Goal: Task Accomplishment & Management: Manage account settings

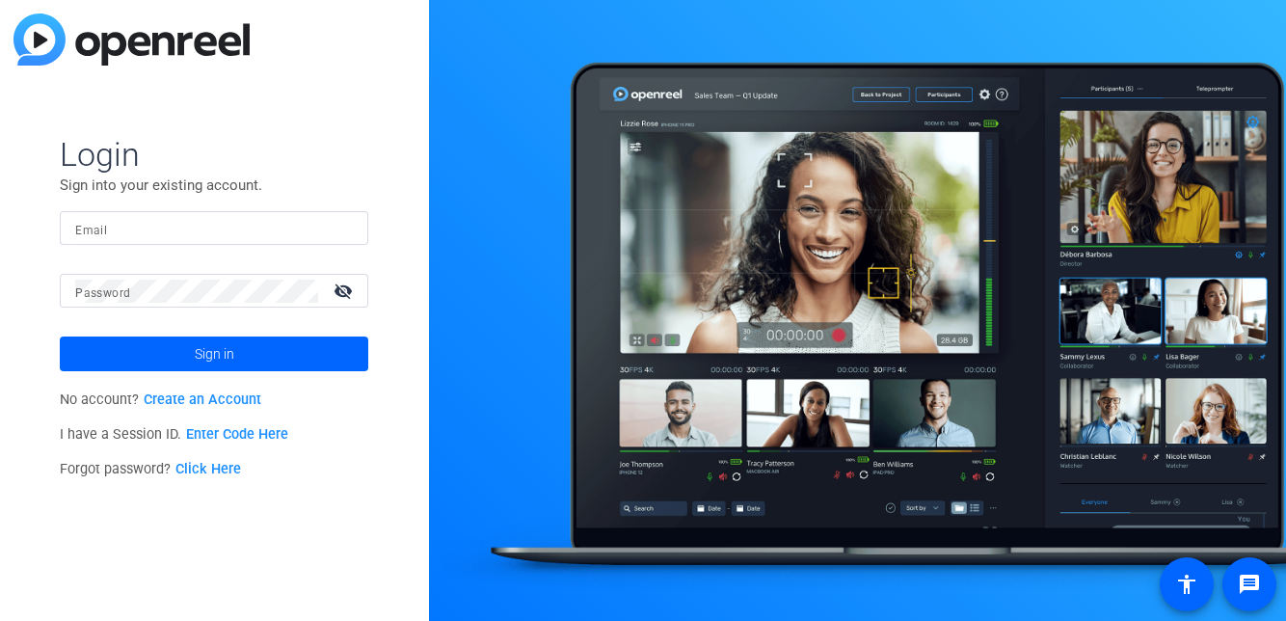
click at [243, 238] on input "Email" at bounding box center [214, 228] width 278 height 23
type input "[PERSON_NAME][EMAIL_ADDRESS][PERSON_NAME][DOMAIN_NAME]"
click at [128, 289] on mat-label "Password" at bounding box center [102, 293] width 55 height 14
click at [347, 301] on mat-icon "visibility_off" at bounding box center [345, 291] width 46 height 28
click at [299, 355] on span at bounding box center [214, 354] width 309 height 46
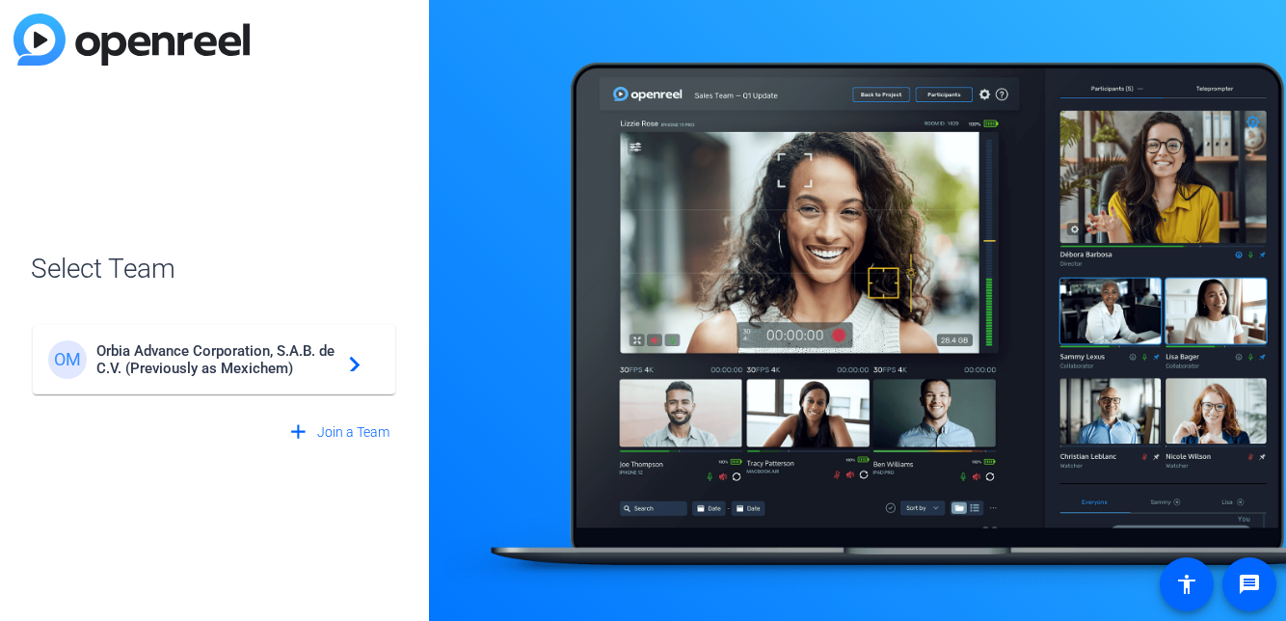
click at [315, 363] on span "Orbia Advance Corporation, S.A.B. de C.V. (Previously as Mexichem)" at bounding box center [216, 359] width 241 height 35
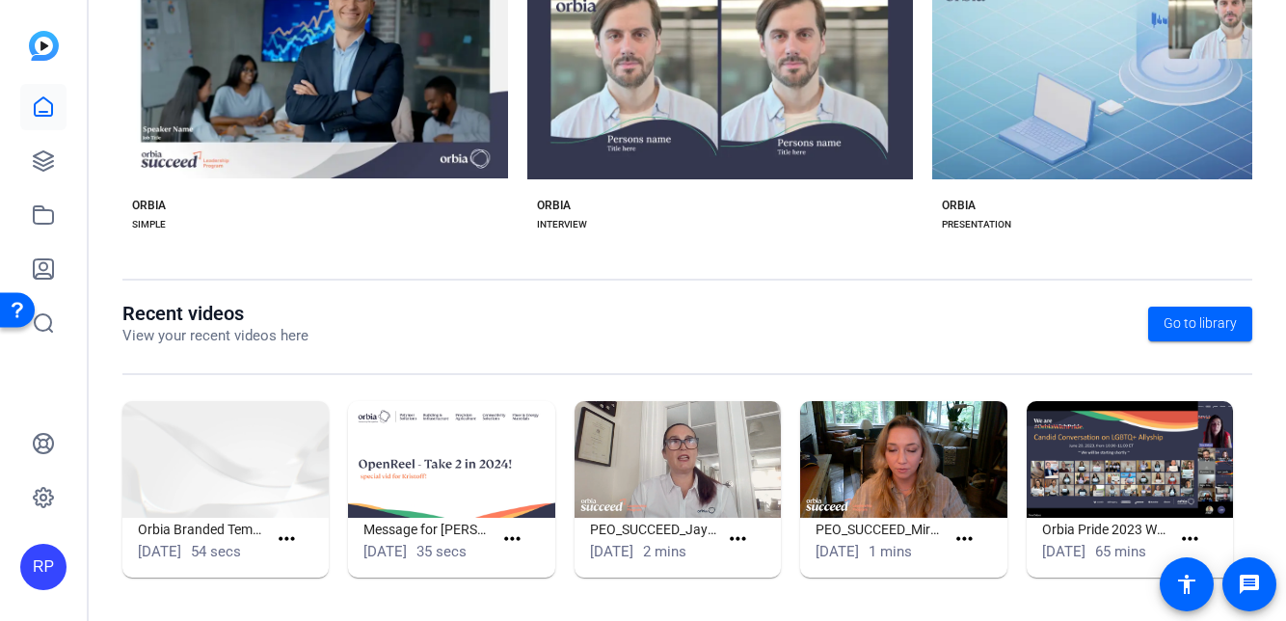
scroll to position [477, 0]
click at [45, 168] on icon at bounding box center [43, 160] width 23 height 23
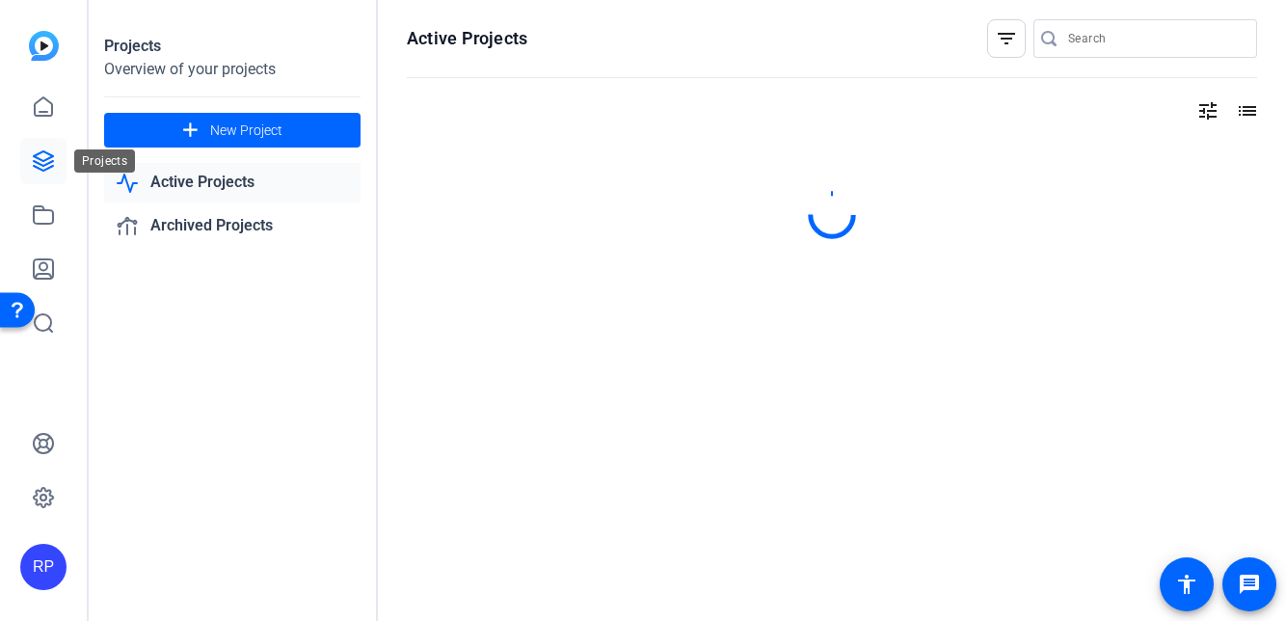
scroll to position [0, 0]
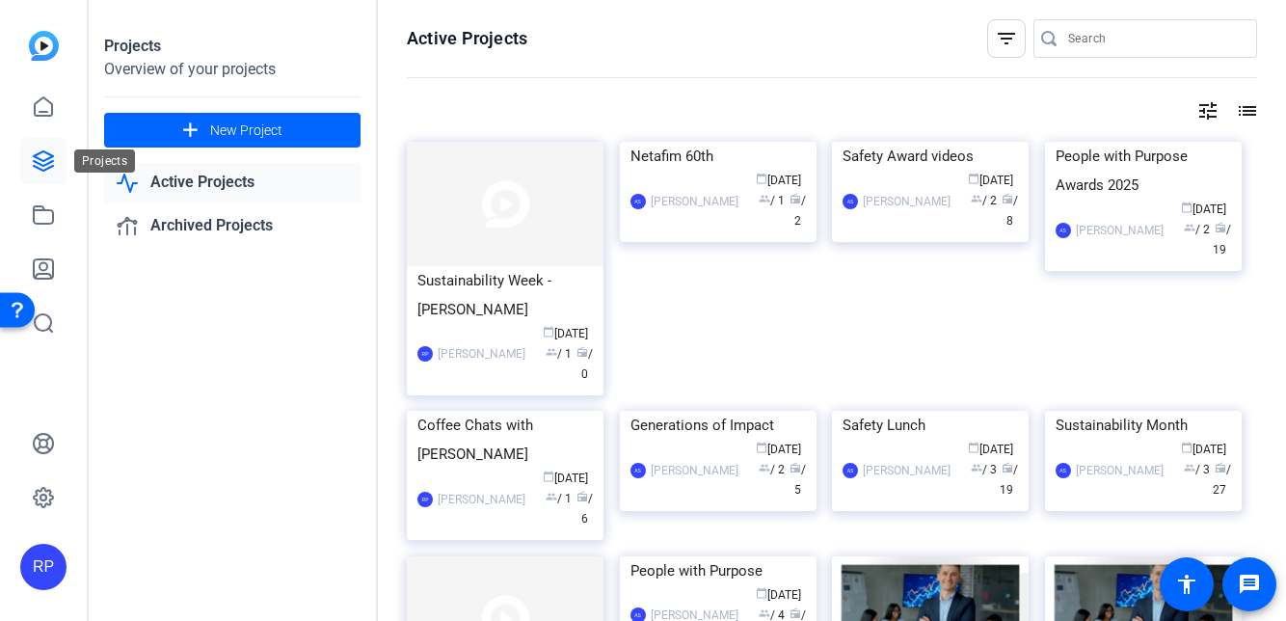
click at [515, 411] on img at bounding box center [505, 411] width 197 height 0
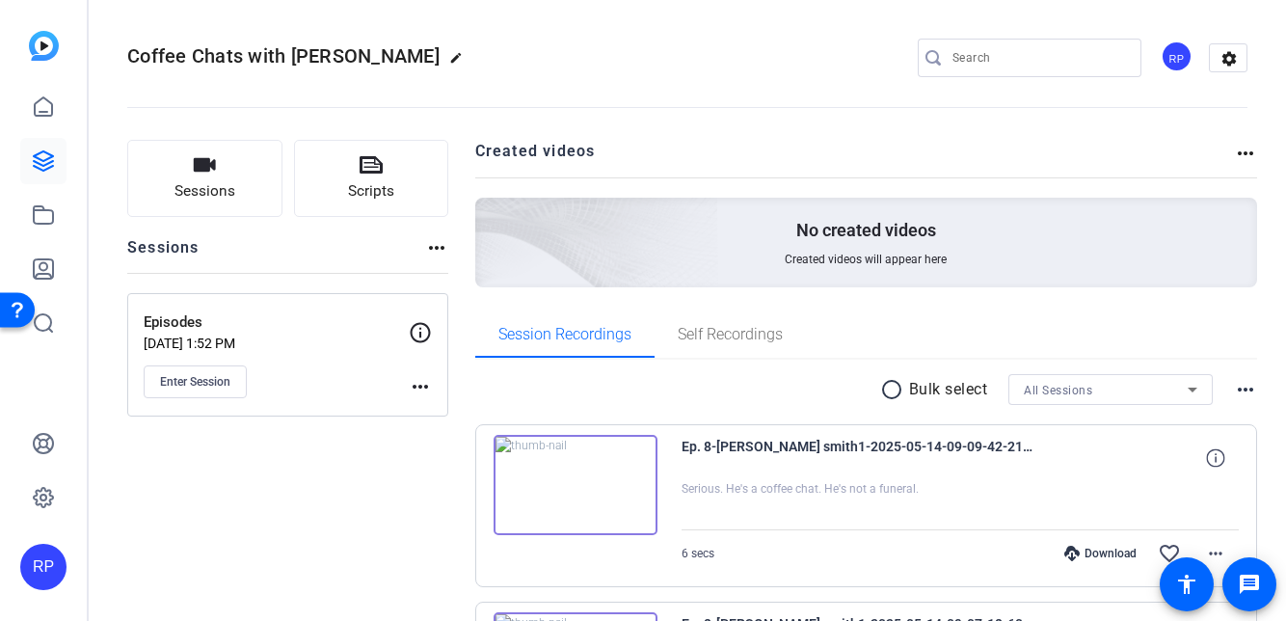
click at [34, 509] on icon at bounding box center [43, 497] width 23 height 23
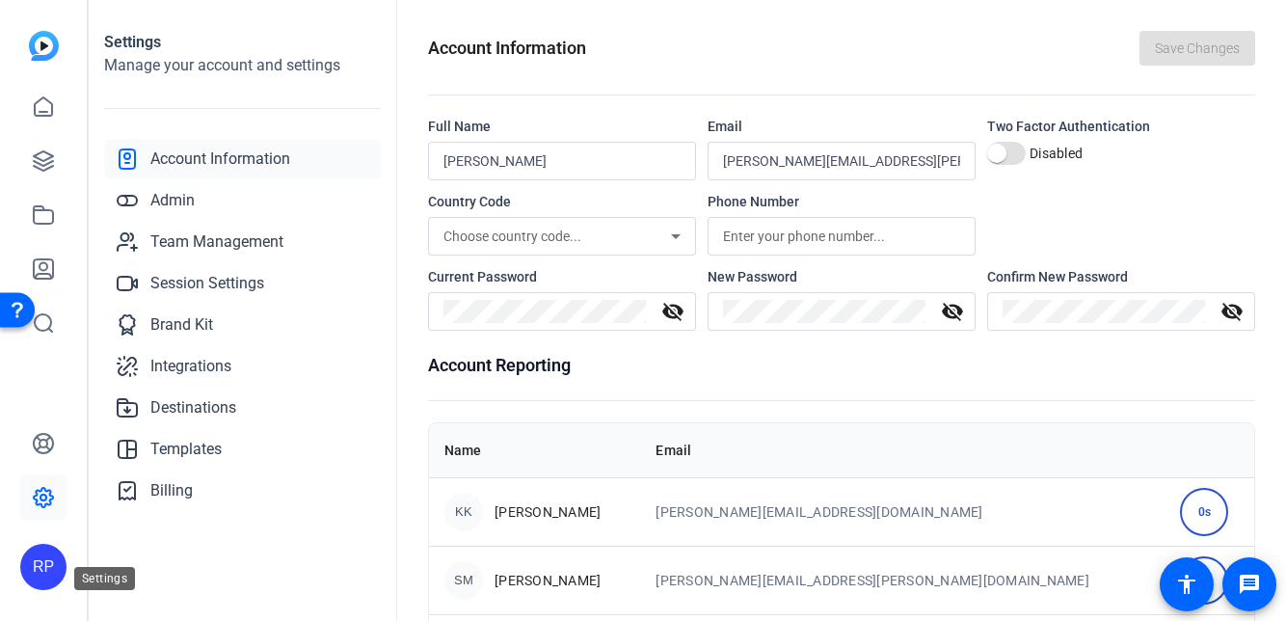
click at [1159, 55] on div "Save Changes" at bounding box center [1198, 48] width 116 height 35
click at [50, 114] on icon at bounding box center [43, 106] width 23 height 23
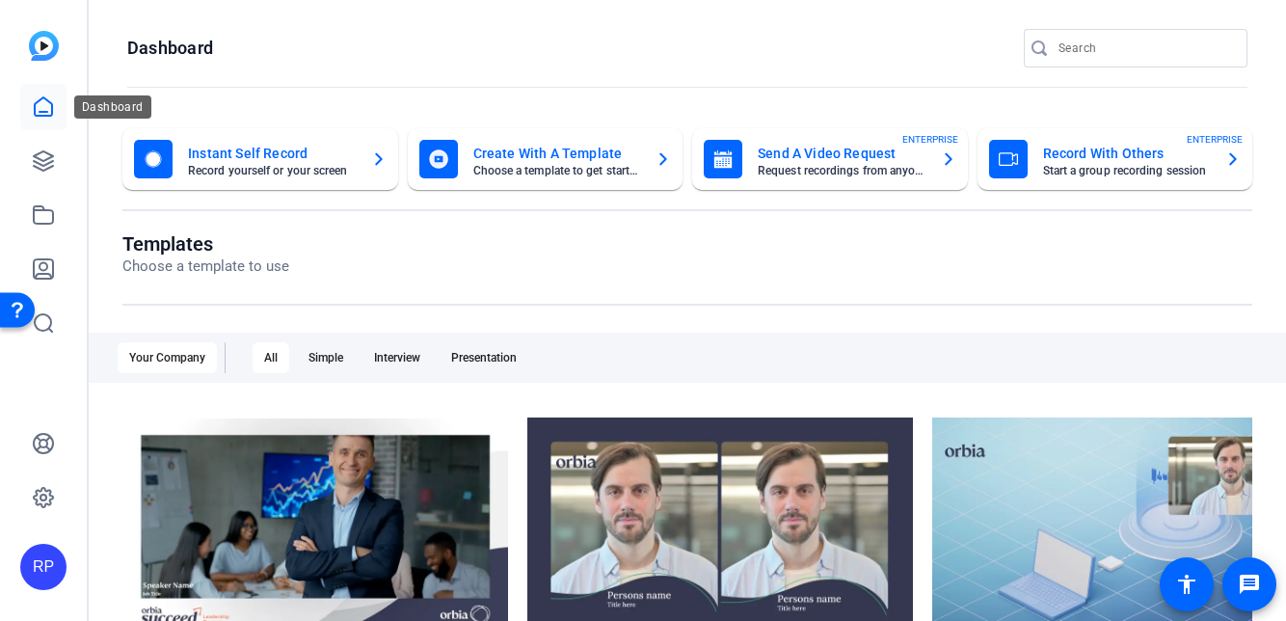
click at [37, 166] on icon at bounding box center [43, 160] width 19 height 19
